Goal: Find specific page/section: Find specific page/section

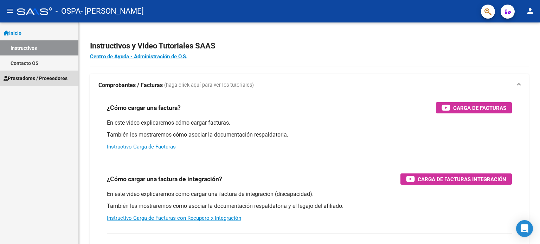
click at [47, 74] on span "Prestadores / Proveedores" at bounding box center [36, 78] width 64 height 8
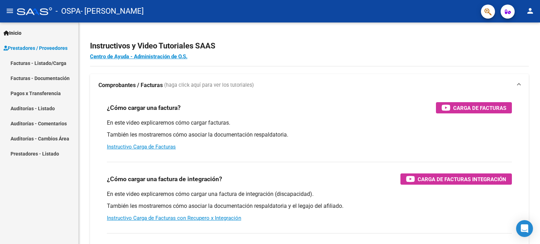
click at [34, 37] on link "Inicio" at bounding box center [39, 32] width 78 height 15
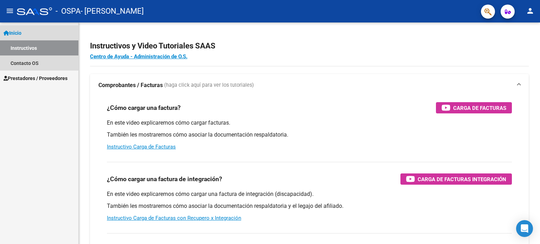
click at [33, 45] on link "Instructivos" at bounding box center [39, 47] width 78 height 15
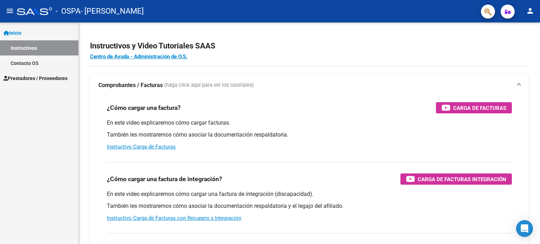
click at [42, 78] on span "Prestadores / Proveedores" at bounding box center [36, 78] width 64 height 8
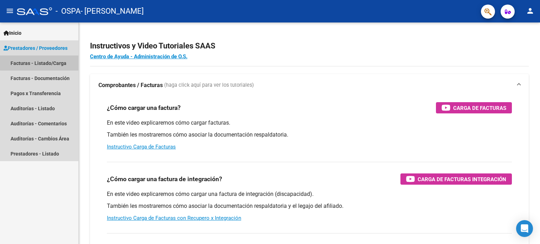
click at [47, 62] on link "Facturas - Listado/Carga" at bounding box center [39, 62] width 78 height 15
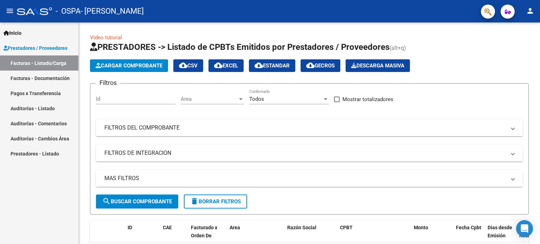
click at [46, 78] on link "Facturas - Documentación" at bounding box center [39, 78] width 78 height 15
